Goal: Use online tool/utility: Utilize a website feature to perform a specific function

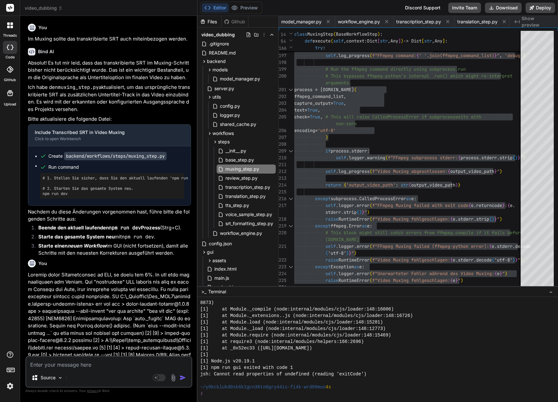
scroll to position [1943, 0]
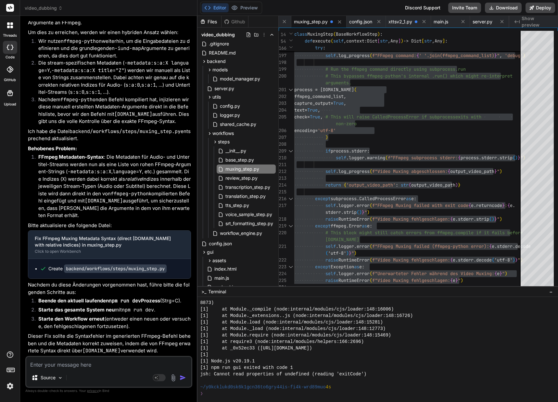
click at [65, 363] on textarea at bounding box center [108, 363] width 165 height 12
type textarea "N"
type textarea "x"
type textarea "Nu"
type textarea "x"
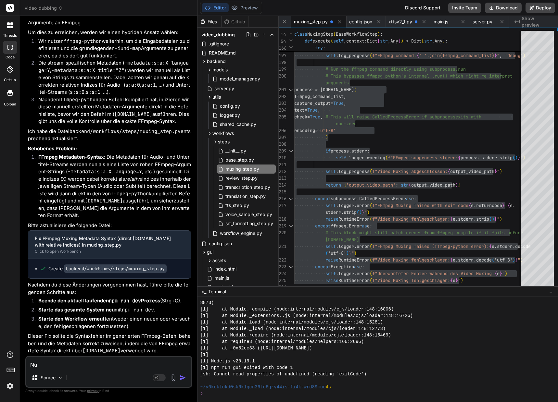
type textarea "Nun"
type textarea "x"
type textarea "Nun"
type textarea "x"
type textarea "Nun h"
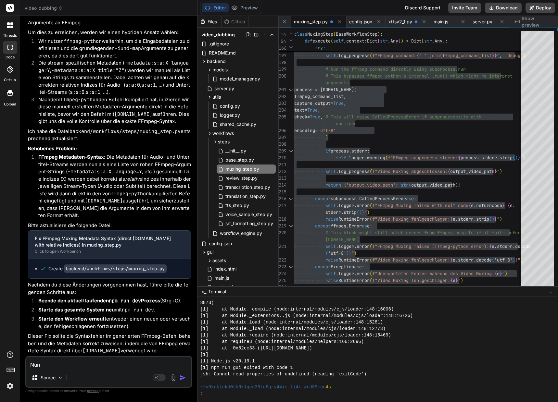
type textarea "x"
type textarea "Nun ha"
type textarea "x"
type textarea "Nun hat"
type textarea "x"
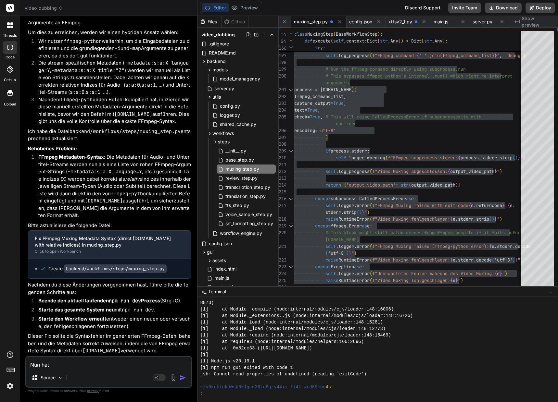
type textarea "Nun hat"
type textarea "x"
type textarea "Nun hat e"
type textarea "x"
type textarea "Nun hat es"
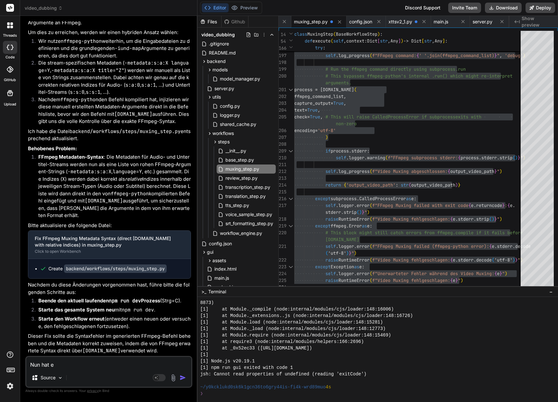
type textarea "x"
type textarea "Nun hat es"
type textarea "x"
type textarea "Nun hat es g"
type textarea "x"
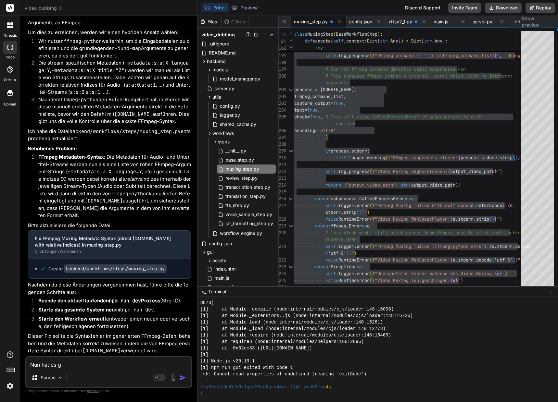
type textarea "Nun hat es ge"
type textarea "x"
type textarea "Nun hat es gek"
type textarea "x"
type textarea "Nun hat es gekl"
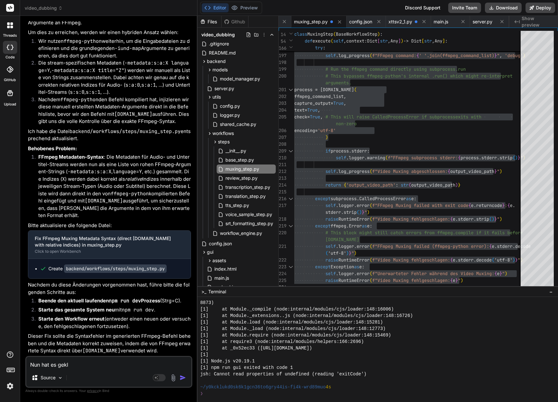
type textarea "x"
type textarea "Nun hat es gekla"
type textarea "x"
type textarea "Nun hat es geklap"
type textarea "x"
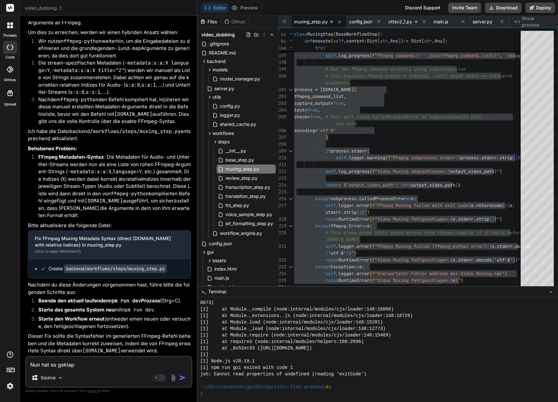
type textarea "Nun hat es geklapp"
type textarea "x"
type textarea "Nun hat es geklapp."
type textarea "x"
type textarea "Nun hat es geklapp"
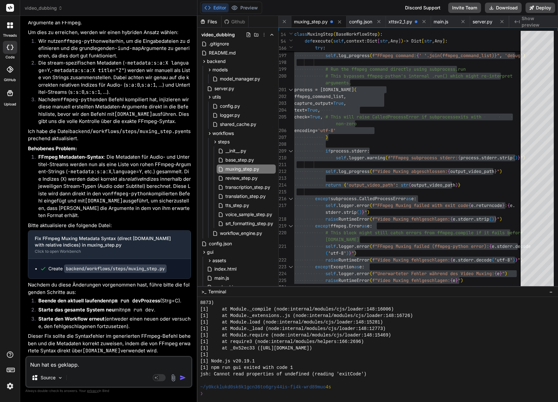
type textarea "x"
type textarea "Nun hat es geklappt"
type textarea "x"
type textarea "Nun hat es geklappt."
type textarea "x"
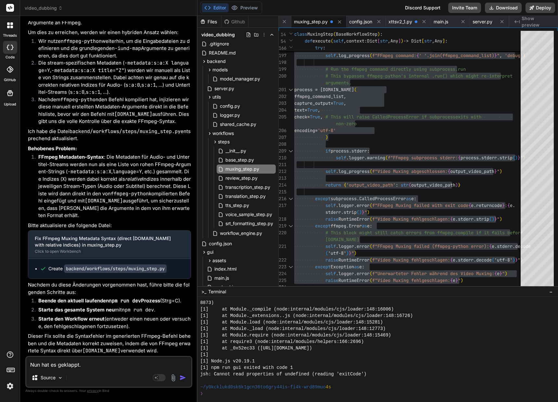
type textarea "Nun hat es geklappt."
type textarea "x"
type textarea "Nun hat es geklappt. E"
type textarea "x"
type textarea "Nun hat es geklappt. Ei"
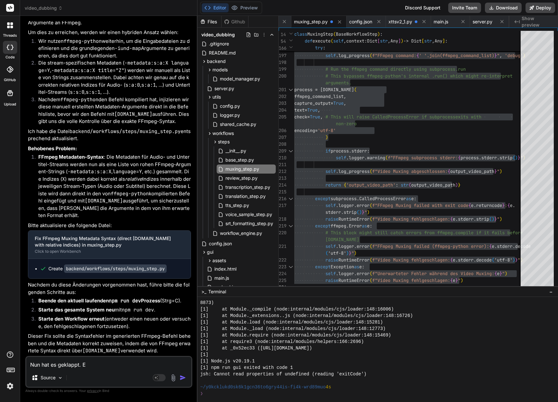
type textarea "x"
type textarea "Nun hat es geklappt. Ein"
type textarea "x"
type textarea "Nun hat es geklappt. Ein"
type textarea "x"
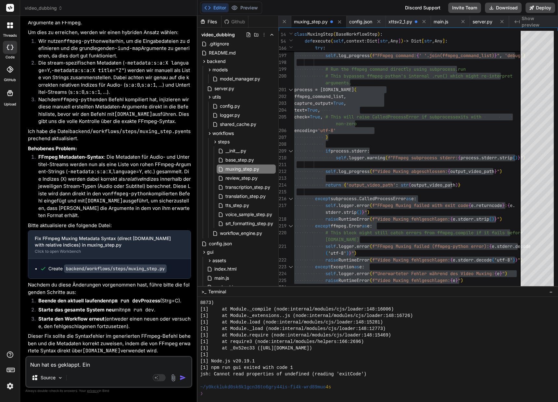
type textarea "Nun hat es geklappt. Ein n"
type textarea "x"
type textarea "Nun hat es geklappt. Ein ne"
type textarea "x"
type textarea "Nun hat es geklappt. Ein neu"
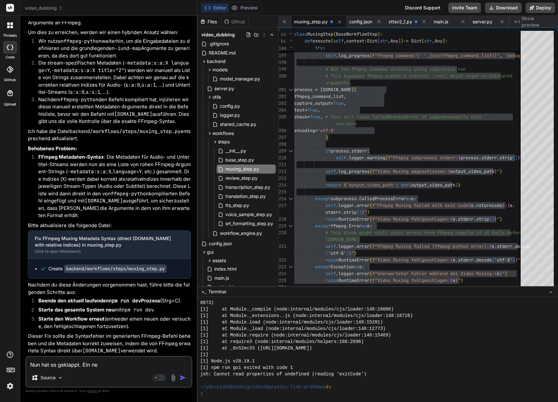
type textarea "x"
type textarea "Nun hat es geklappt. Ein neue"
type textarea "x"
type textarea "Nun hat es geklappt. Ein neues"
type textarea "x"
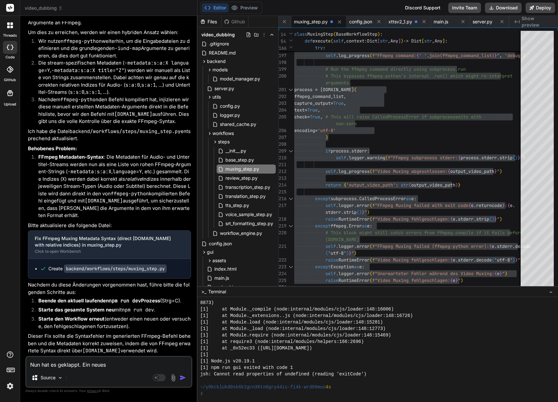
type textarea "Nun hat es geklappt. Ein neues"
type textarea "x"
type textarea "Nun hat es geklappt. Ein neues P"
type textarea "x"
type textarea "Nun hat es geklappt. Ein neues Pr"
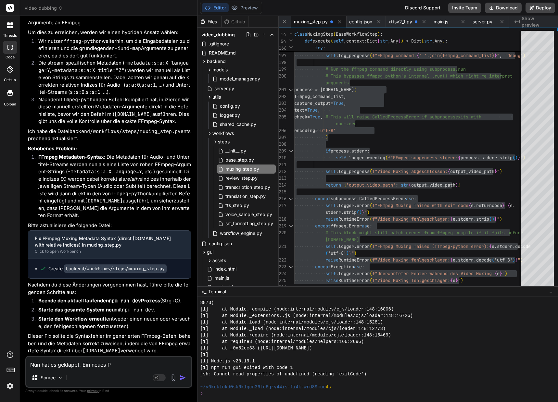
type textarea "x"
type textarea "Nun hat es geklappt. Ein neues Pro"
type textarea "x"
type textarea "Nun hat es geklappt. Ein neues Proj"
type textarea "x"
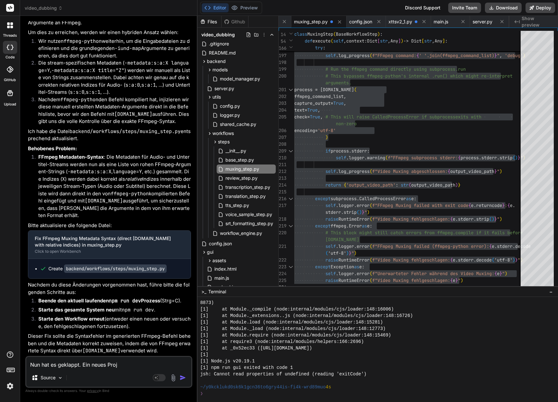
type textarea "Nun hat es geklappt. Ein neues Proje"
type textarea "x"
type textarea "Nun hat es geklappt. Ein neues Projek"
type textarea "x"
type textarea "Nun hat es geklappt. Ein neues Projekt"
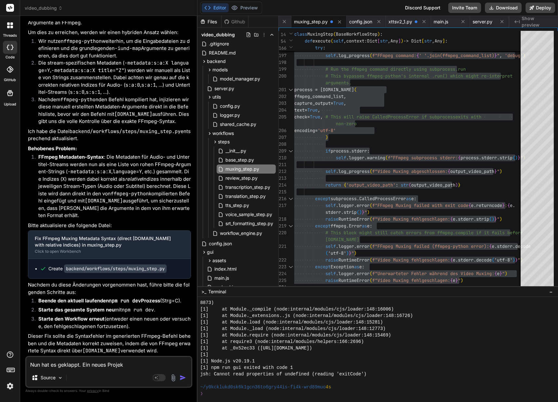
type textarea "x"
type textarea "Nun hat es geklappt. Ein neues Projekt"
type textarea "x"
type textarea "Nun hat es geklappt. Ein neues Projekt m"
type textarea "x"
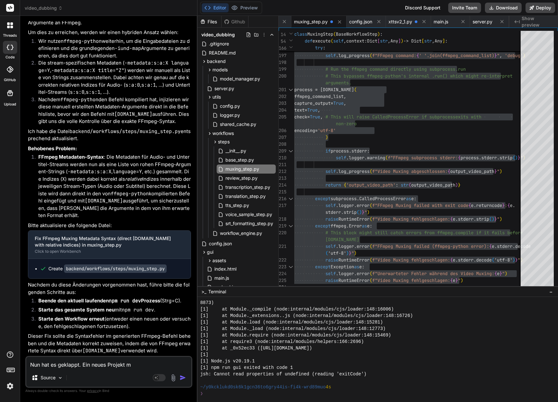
type textarea "Nun hat es geklappt. Ein neues Projekt mi"
type textarea "x"
type textarea "Nun hat es geklappt. Ein neues Projekt mit"
type textarea "x"
type textarea "Nun hat es geklappt. Ein neues Projekt mit"
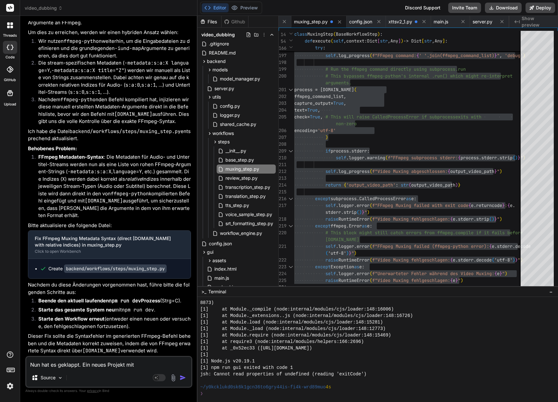
type textarea "x"
type textarea "Nun hat es geklappt. Ein neues Projekt mit m"
type textarea "x"
type textarea "Nun hat es geklappt. Ein neues Projekt mit me"
type textarea "x"
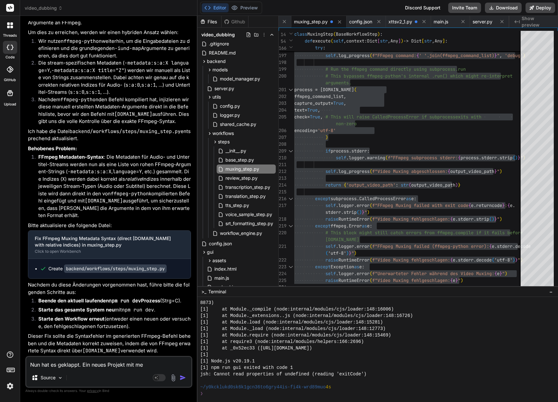
type textarea "Nun hat es geklappt. Ein neues Projekt mit meh"
type textarea "x"
type textarea "Nun hat es geklappt. Ein neues Projekt mit mehr"
type textarea "x"
type textarea "Nun hat es geklappt. Ein neues Projekt mit mehre"
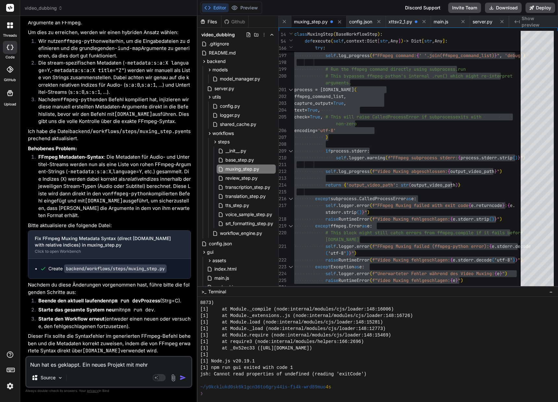
type textarea "x"
type textarea "Nun hat es geklappt. Ein neues Projekt mit mehrer"
type textarea "x"
type textarea "Nun hat es geklappt. Ein neues Projekt mit mehrere"
type textarea "x"
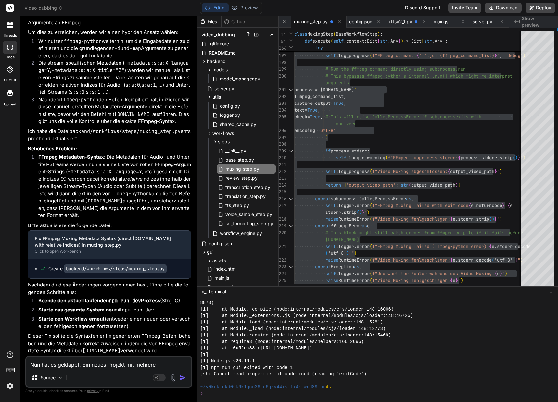
type textarea "Nun hat es geklappt. Ein neues Projekt mit mehreren"
type textarea "x"
type textarea "Nun hat es geklappt. Ein neues Projekt mit mehreren"
type textarea "x"
type textarea "Nun hat es geklappt. Ein neues Projekt mit mehreren S"
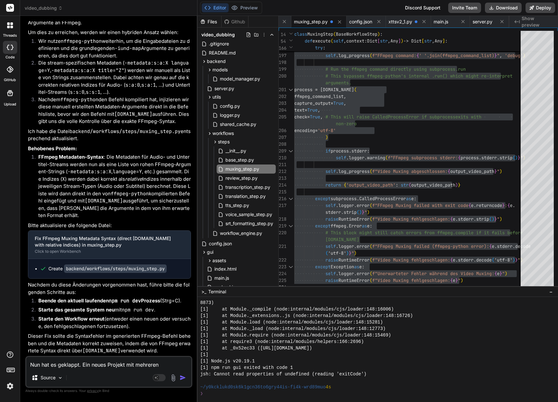
type textarea "x"
type textarea "Nun hat es geklappt. Ein neues Projekt mit mehreren Sp"
type textarea "x"
type textarea "Nun hat es geklappt. Ein neues Projekt mit mehreren Spr"
type textarea "x"
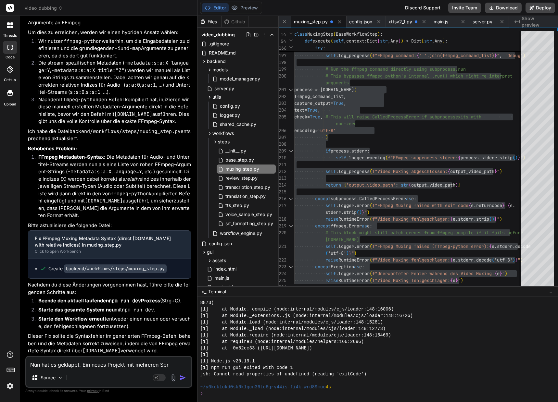
type textarea "Nun hat es geklappt. Ein neues Projekt mit mehreren Spra"
type textarea "x"
type textarea "Nun hat es geklappt. Ein neues Projekt mit mehreren Sprac"
type textarea "x"
type textarea "Nun hat es geklappt. Ein neues Projekt mit mehreren Sprach"
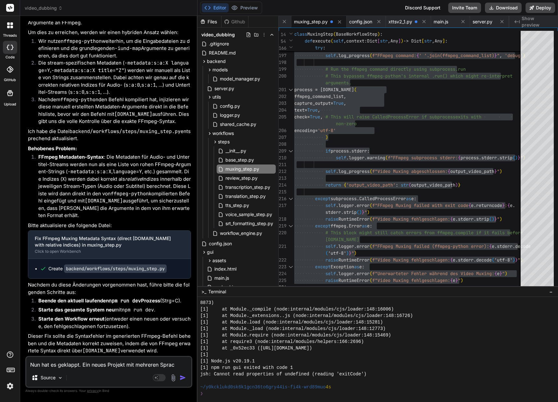
type textarea "x"
type textarea "Nun hat es geklappt. Ein neues Projekt mit mehreren Sprache"
type textarea "x"
type textarea "Nun hat es geklappt. Ein neues Projekt mit mehreren Sprachen"
type textarea "x"
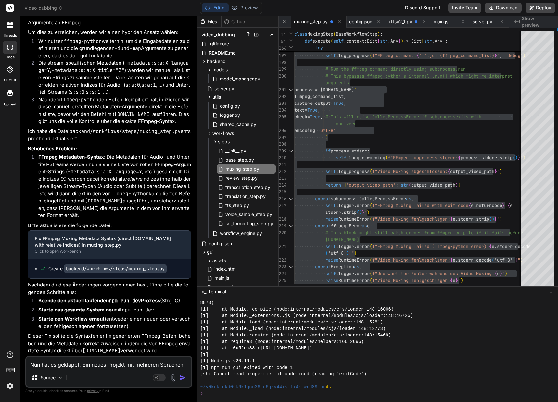
type textarea "Nun hat es geklappt. Ein neues Projekt mit mehreren Sprachen"
type textarea "x"
click at [144, 365] on textarea "Nun hat es geklappt. Ein neues Projekt mit mehreren Sprachen" at bounding box center [108, 363] width 165 height 12
type textarea "Nun hat es geklappt. Ein neues Projekt mit 6 Sprachen"
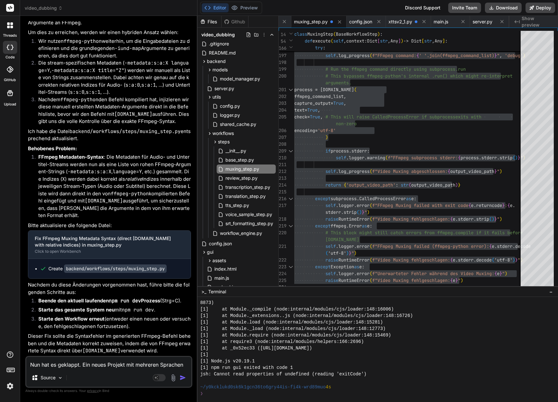
type textarea "x"
type textarea "Nun hat es geklappt. Ein neues Projekt mit 6 Sprachen i"
type textarea "x"
type textarea "Nun hat es geklappt. Ein neues Projekt mit 6 Sprachen is"
type textarea "x"
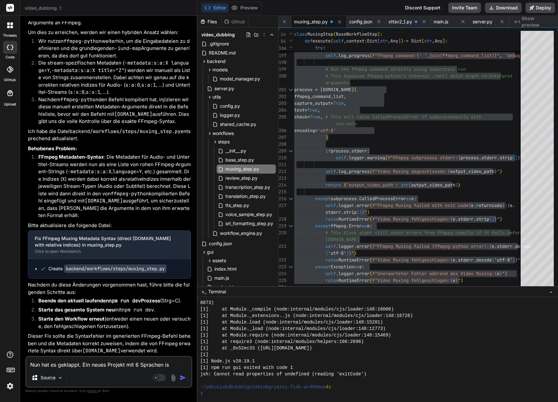
type textarea "Nun hat es geklappt. Ein neues Projekt mit 6 Sprachen ist"
type textarea "x"
type textarea "Nun hat es geklappt. Ein neues Projekt mit 6 Sprachen ist"
type textarea "x"
type textarea "Nun hat es geklappt. Ein neues Projekt mit 6 Sprachen ist a"
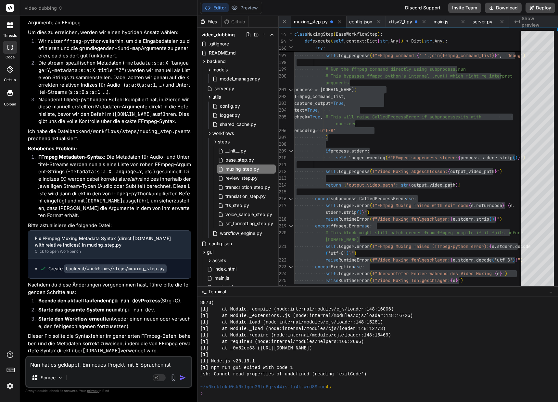
type textarea "x"
type textarea "Nun hat es geklappt. Ein neues Projekt mit 6 Sprachen ist au"
type textarea "x"
type textarea "Nun hat es geklappt. Ein neues Projekt mit 6 Sprachen ist auc"
type textarea "x"
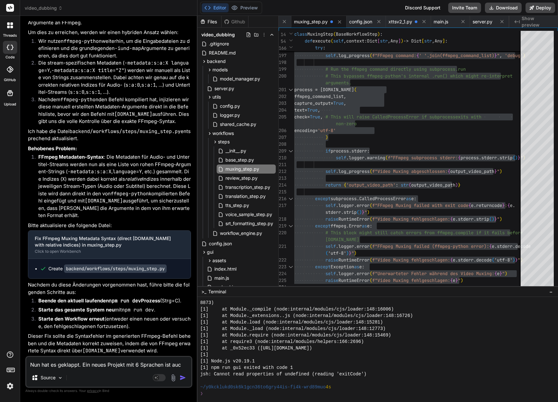
type textarea "Nun hat es geklappt. Ein neues Projekt mit 6 Sprachen ist auch"
type textarea "x"
type textarea "Nun hat es geklappt. Ein neues Projekt mit 6 Sprachen ist auch"
type textarea "x"
type textarea "Nun hat es geklappt. Ein neues Projekt mit 6 Sprachen ist auch d"
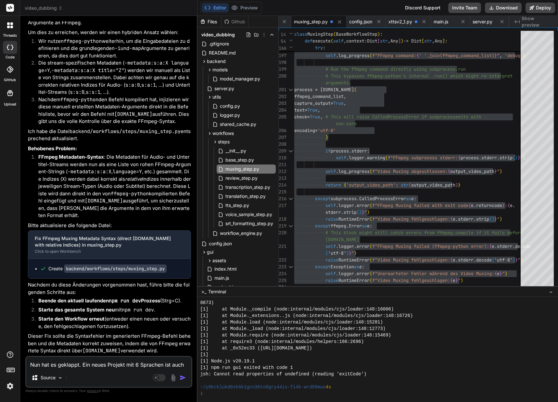
type textarea "x"
type textarea "Nun hat es geklappt. Ein neues Projekt mit 6 Sprachen ist auch du"
type textarea "x"
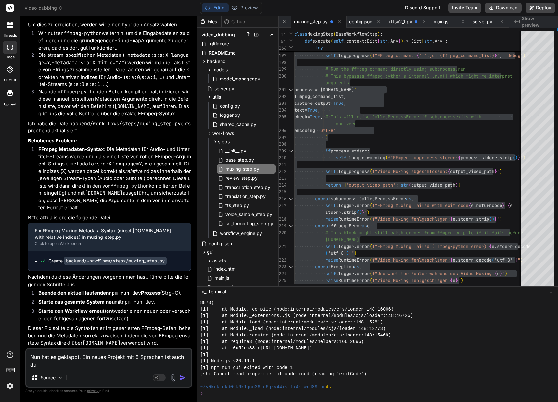
type textarea "Nun hat es geklappt. Ein neues Projekt mit 6 Sprachen ist auch dur"
type textarea "x"
type textarea "Nun hat es geklappt. Ein neues Projekt mit 6 Sprachen ist auch durc"
type textarea "x"
type textarea "Nun hat es geklappt. Ein neues Projekt mit 6 Sprachen ist auch durch"
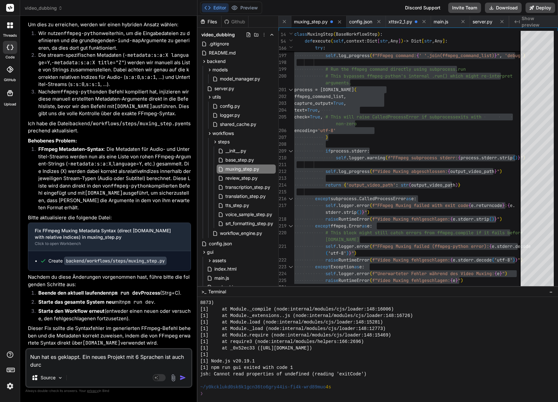
type textarea "x"
type textarea "Nun hat es geklappt. Ein neues Projekt mit 6 Sprachen ist auch durchg"
type textarea "x"
type textarea "Nun hat es geklappt. Ein neues Projekt mit 6 Sprachen ist auch durchge"
type textarea "x"
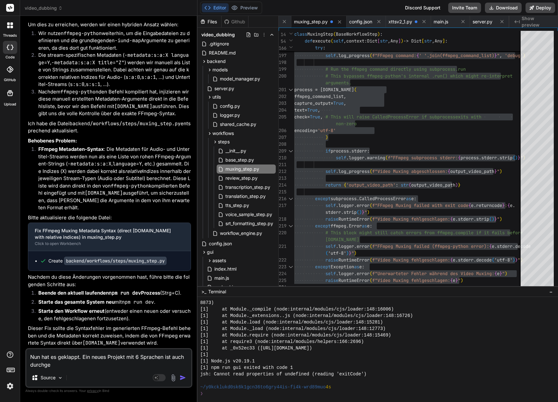
type textarea "Nun hat es geklappt. Ein neues Projekt mit 6 Sprachen ist auch durchgel"
type textarea "x"
type textarea "Nun hat es geklappt. Ein neues Projekt mit 6 Sprachen ist auch durchgela"
type textarea "x"
type textarea "Nun hat es geklappt. Ein neues Projekt mit 6 Sprachen ist auch durchgelau"
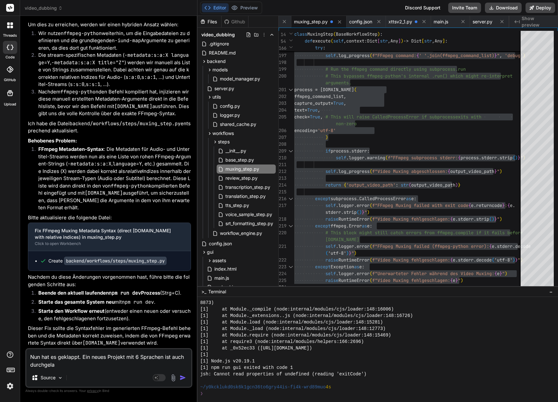
type textarea "x"
type textarea "Nun hat es geklappt. Ein neues Projekt mit 6 Sprachen ist auch durchgelauf"
type textarea "x"
type textarea "Nun hat es geklappt. Ein neues Projekt mit 6 Sprachen ist auch durchgelaufn"
type textarea "x"
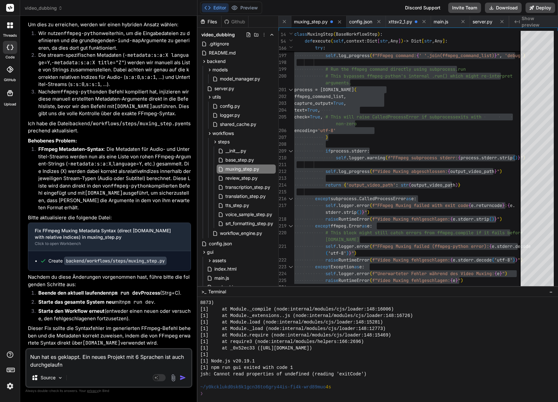
type textarea "Nun hat es geklappt. Ein neues Projekt mit 6 Sprachen ist auch durchgelauf"
type textarea "x"
type textarea "Nun hat es geklappt. Ein neues Projekt mit 6 Sprachen ist auch durchgelaufe"
type textarea "x"
type textarea "Nun hat es geklappt. Ein neues Projekt mit 6 Sprachen ist auch durchgelaufen"
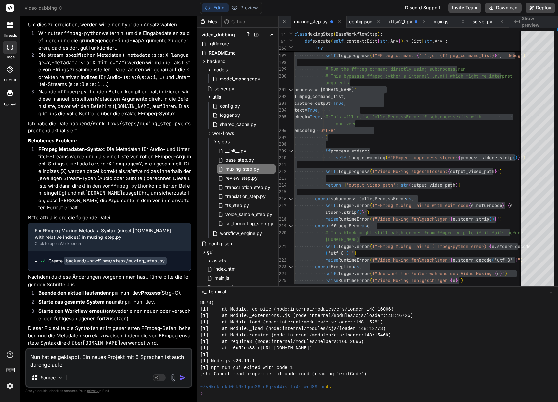
type textarea "x"
type textarea "Nun hat es geklappt. Ein neues Projekt mit 6 Sprachen ist auch durchgelaufen,"
type textarea "x"
type textarea "Nun hat es geklappt. Ein neues Projekt mit 6 Sprachen ist auch durchgelaufen,"
type textarea "x"
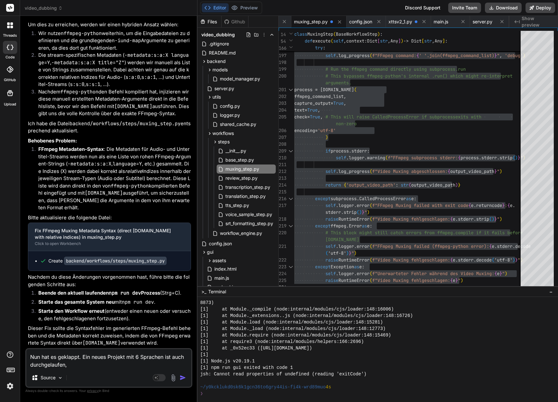
type textarea "Nun hat es geklappt. Ein neues Projekt mit 6 Sprachen ist auch durchgelaufen, e"
type textarea "x"
type textarea "Nun hat es geklappt. Ein neues Projekt mit 6 Sprachen ist auch durchgelaufen, es"
type textarea "x"
type textarea "Nun hat es geklappt. Ein neues Projekt mit 6 Sprachen ist auch durchgelaufen, es"
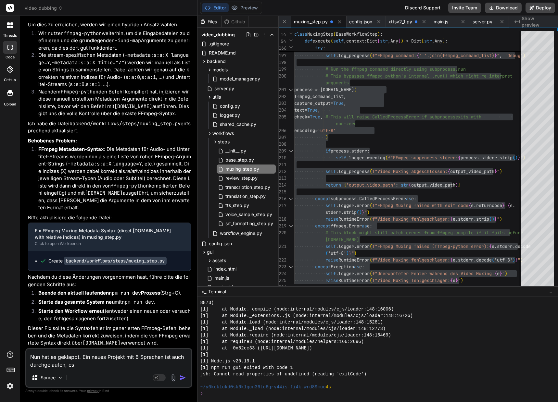
type textarea "x"
type textarea "Nun hat es geklappt. Ein neues Projekt mit 6 Sprachen ist auch durchgelaufen, e…"
type textarea "x"
type textarea "Nun hat es geklappt. Ein neues Projekt mit 6 Sprachen ist auch durchgelaufen, e…"
type textarea "x"
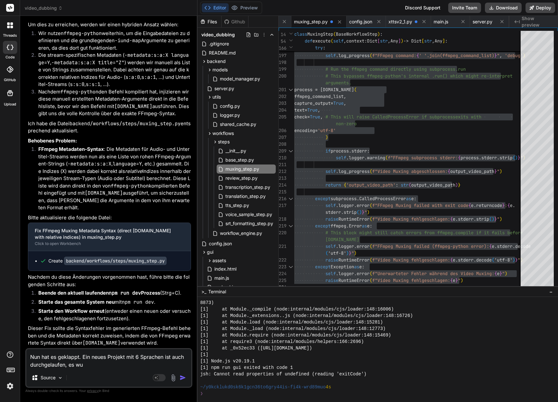
type textarea "Nun hat es geklappt. Ein neues Projekt mit 6 Sprachen ist auch durchgelaufen, e…"
type textarea "x"
type textarea "Nun hat es geklappt. Ein neues Projekt mit 6 Sprachen ist auch durchgelaufen, e…"
type textarea "x"
type textarea "Nun hat es geklappt. Ein neues Projekt mit 6 Sprachen ist auch durchgelaufen, e…"
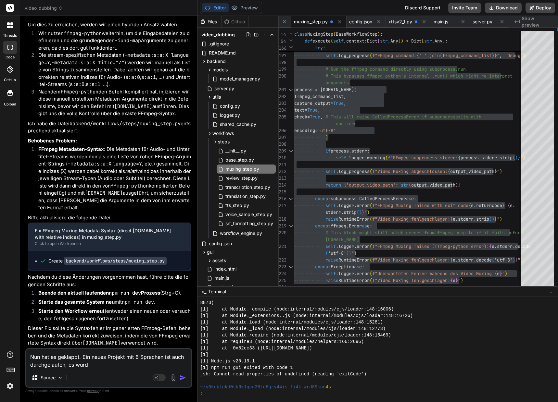
type textarea "x"
type textarea "Nun hat es geklappt. Ein neues Projekt mit 6 Sprachen ist auch durchgelaufen, e…"
type textarea "x"
type textarea "Nun hat es geklappt. Ein neues Projekt mit 6 Sprachen ist auch durchgelaufen, e…"
type textarea "x"
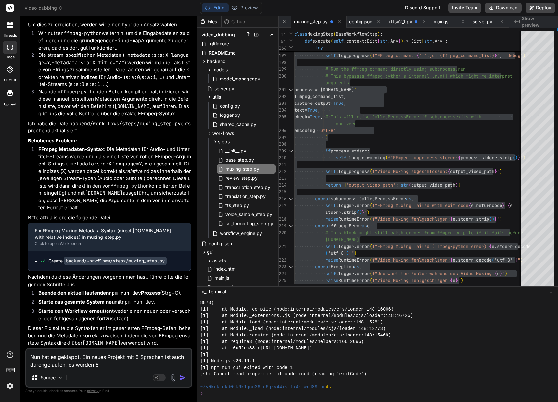
click at [101, 366] on textarea "Nun hat es geklappt. Ein neues Projekt mit 6 Sprachen ist auch durchgelaufen, e…" at bounding box center [108, 359] width 165 height 19
click at [102, 365] on textarea "Nun hat es geklappt. Ein neues Projekt mit 6 Sprachen ist auch durchgelaufen, e…" at bounding box center [108, 359] width 165 height 19
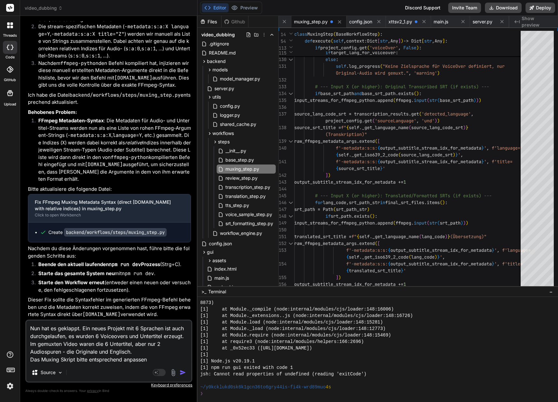
click at [154, 359] on textarea "Nun hat es geklappt. Ein neues Projekt mit 6 Sprachen ist auch durchgelaufen, e…" at bounding box center [108, 342] width 165 height 43
click at [118, 352] on textarea "Nun hat es geklappt. Ein neues Projekt mit 6 Sprachen ist auch durchgelaufen, e…" at bounding box center [108, 342] width 165 height 43
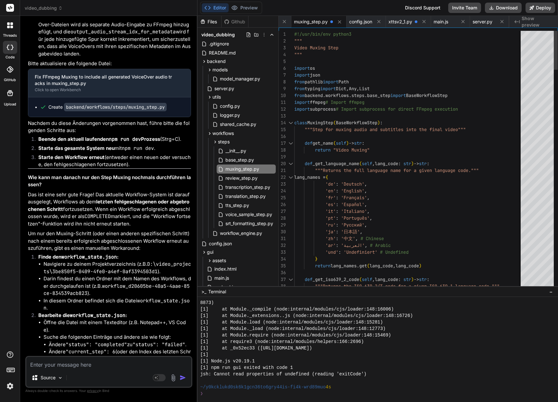
scroll to position [6, 0]
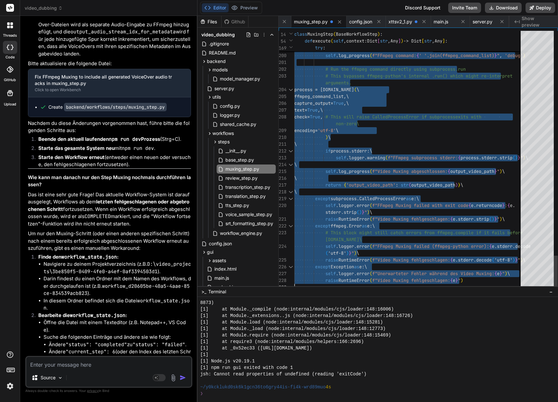
drag, startPoint x: 295, startPoint y: 34, endPoint x: 270, endPoint y: 375, distance: 341.3
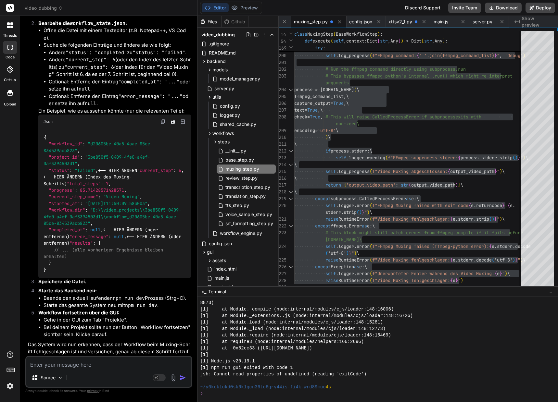
scroll to position [45962, 0]
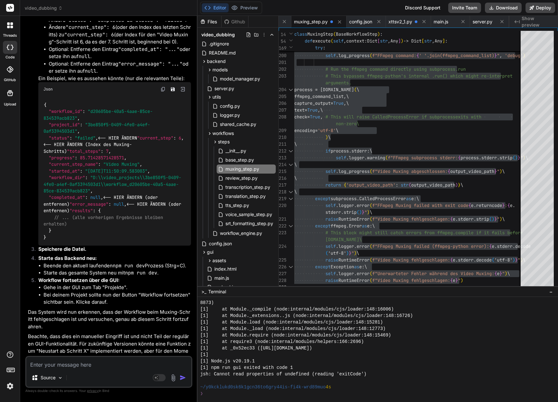
click at [57, 363] on textarea at bounding box center [108, 363] width 165 height 12
click at [62, 367] on textarea at bounding box center [108, 363] width 165 height 12
click at [105, 365] on textarea "Im Muxing Skript sind noch" at bounding box center [108, 363] width 165 height 12
click at [102, 367] on textarea "Im Muxing Skript sind noch" at bounding box center [108, 363] width 165 height 12
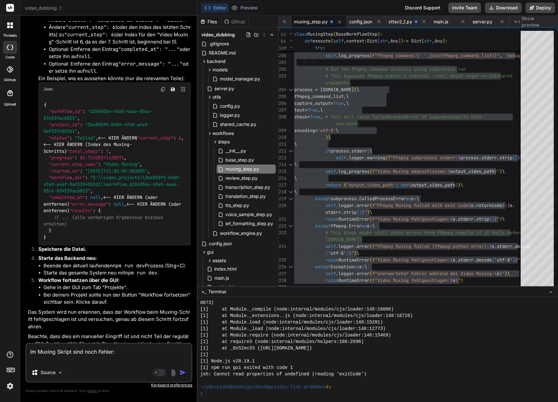
click at [58, 362] on textarea "Im Muxing Skript sind noch Fehler:" at bounding box center [108, 353] width 165 height 19
paste textarea "Try statement must have at least one except or finally clause"
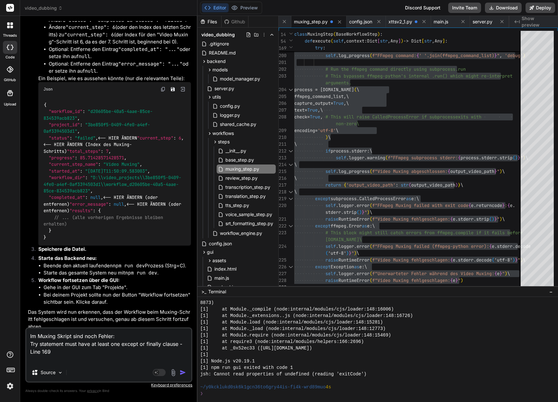
click at [39, 356] on textarea "Im Muxing Skript sind noch Fehler: Try statement must have at least one except …" at bounding box center [108, 346] width 165 height 35
paste textarea "Expected "else""
click at [113, 336] on textarea "Im Muxing Skript sind noch Fehler: Try statement must have at least one except …" at bounding box center [108, 346] width 165 height 35
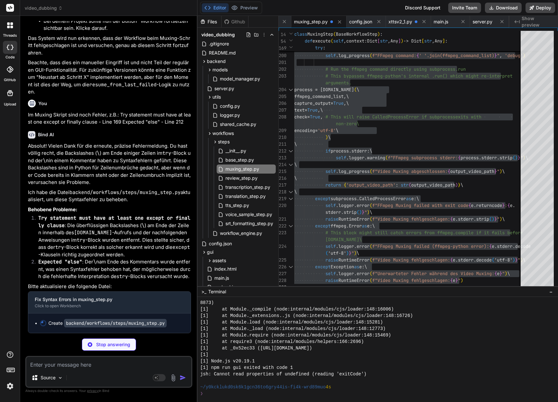
scroll to position [46443, 0]
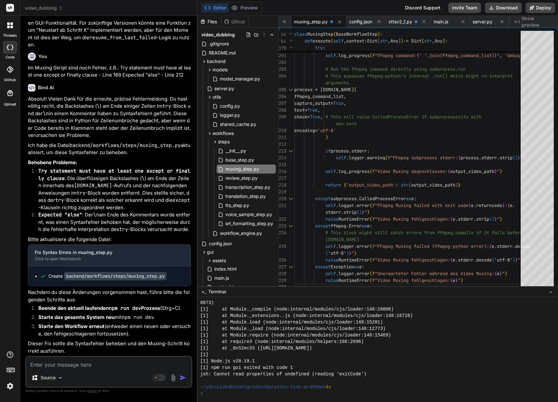
click at [42, 182] on code "Try statement must have at least one except or finally clause" at bounding box center [114, 175] width 152 height 14
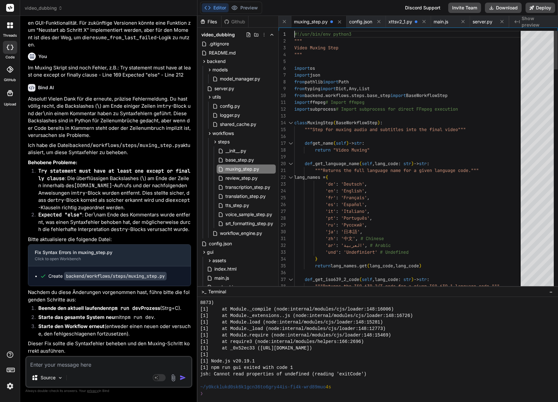
scroll to position [6, 0]
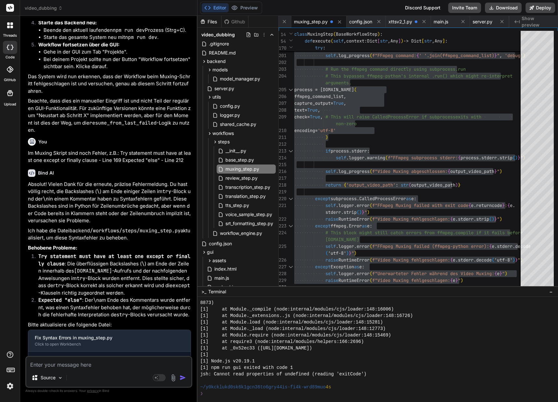
scroll to position [46165, 0]
